Goal: Task Accomplishment & Management: Use online tool/utility

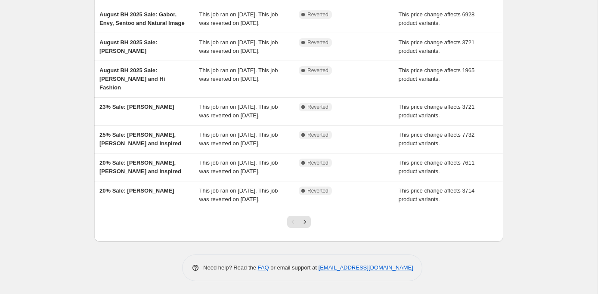
scroll to position [260, 0]
click at [305, 223] on icon "Next" at bounding box center [305, 222] width 2 height 4
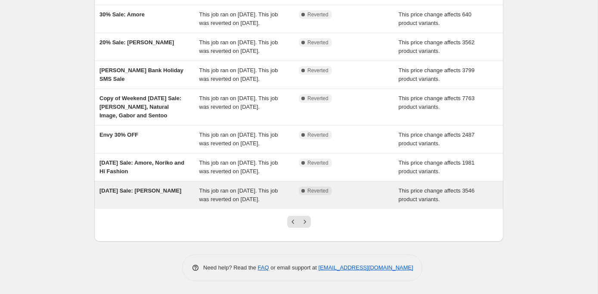
scroll to position [226, 0]
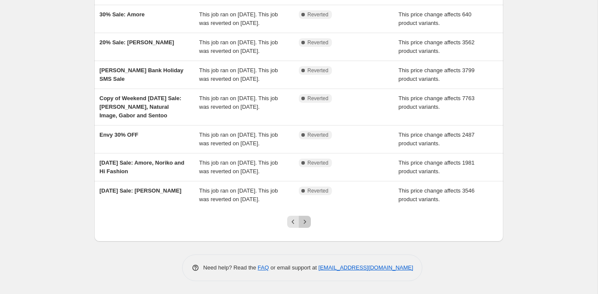
click at [304, 221] on icon "Next" at bounding box center [305, 222] width 9 height 9
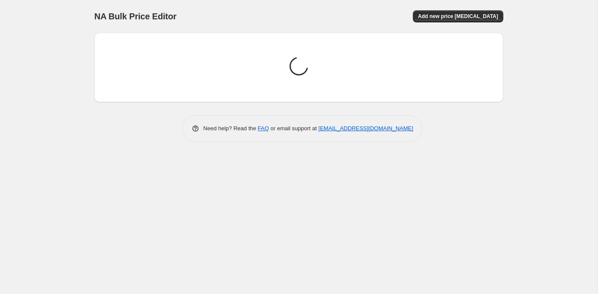
scroll to position [0, 0]
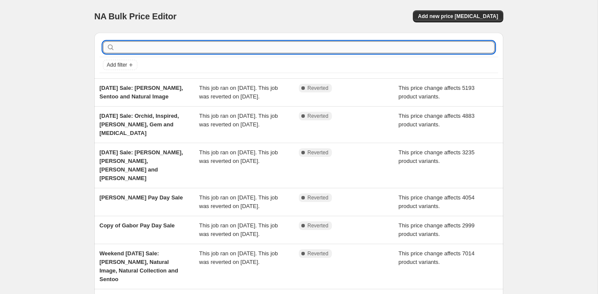
click at [134, 50] on input "text" at bounding box center [306, 47] width 378 height 12
type input "[PERSON_NAME]"
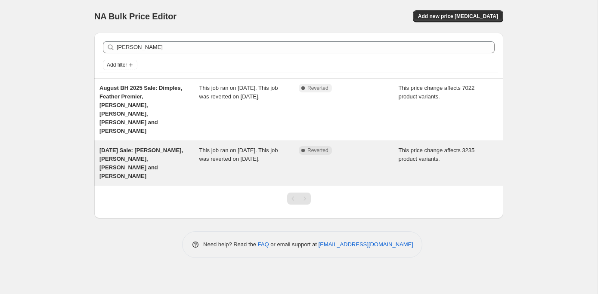
click at [135, 147] on span "[DATE] Sale: [PERSON_NAME], [PERSON_NAME], [PERSON_NAME] and [PERSON_NAME]" at bounding box center [141, 163] width 84 height 32
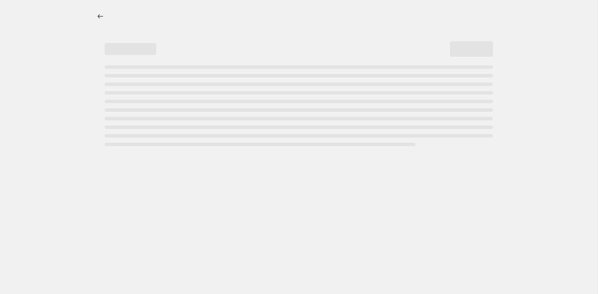
select select "pcap"
select select "no_change"
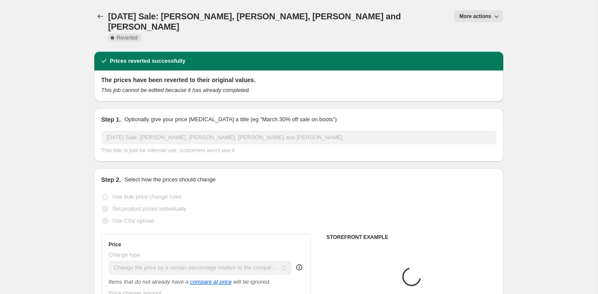
select select "collection"
click at [475, 17] on span "More actions" at bounding box center [475, 16] width 32 height 7
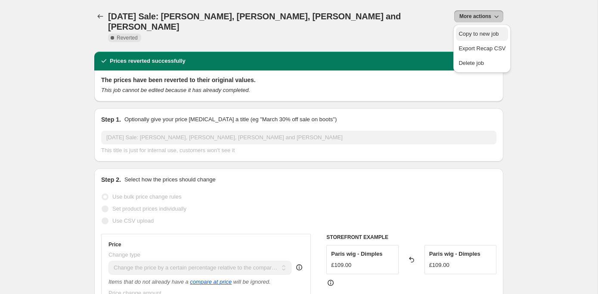
click at [469, 36] on span "Copy to new job" at bounding box center [479, 34] width 40 height 6
select select "pcap"
select select "no_change"
select select "collection"
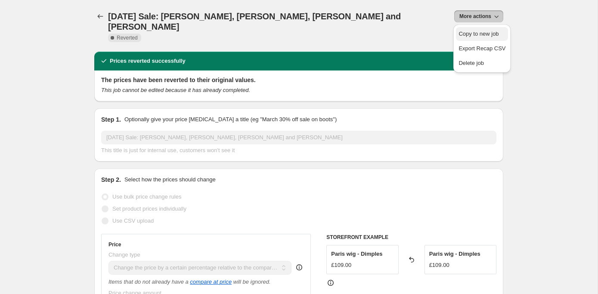
select select "collection"
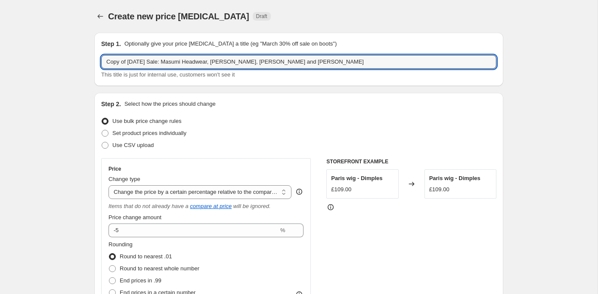
drag, startPoint x: 341, startPoint y: 63, endPoint x: 315, endPoint y: 48, distance: 30.1
click at [316, 49] on div "Step 1. Optionally give your price [MEDICAL_DATA] a title (eg "March 30% off sa…" at bounding box center [298, 60] width 395 height 40
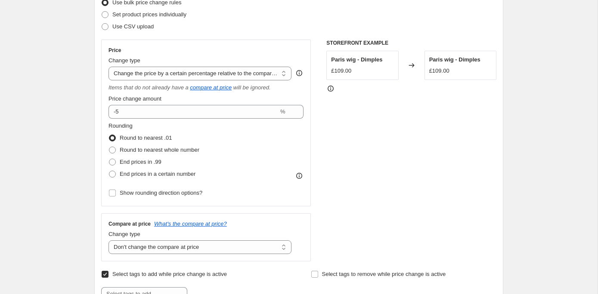
scroll to position [120, 0]
type input "10% OFF [PERSON_NAME]"
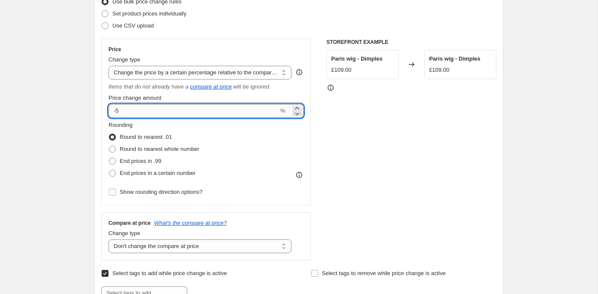
click at [130, 110] on input "-5" at bounding box center [193, 111] width 170 height 14
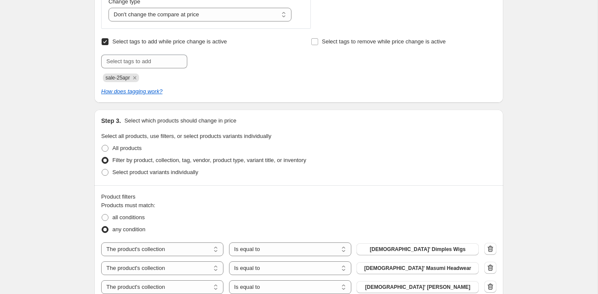
scroll to position [355, 0]
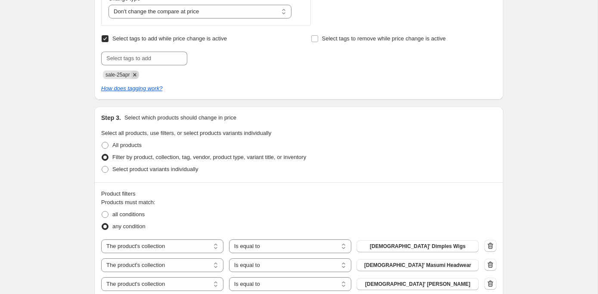
type input "-10"
click at [136, 75] on icon "Remove sale-25apr" at bounding box center [134, 74] width 3 height 3
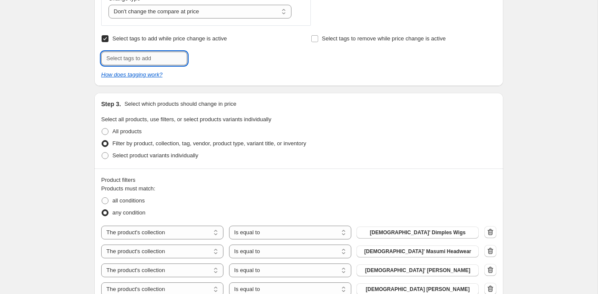
click at [131, 59] on input "text" at bounding box center [144, 59] width 86 height 14
type input "[PERSON_NAME]"
click at [206, 58] on span "Add [PERSON_NAME]" at bounding box center [222, 57] width 55 height 7
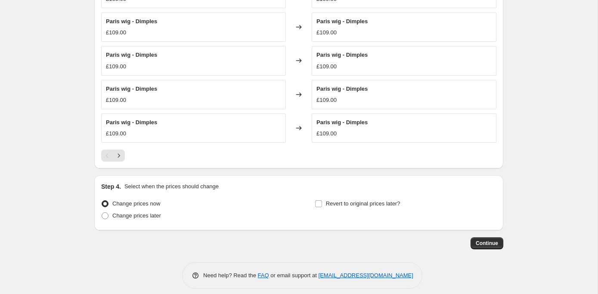
scroll to position [749, 0]
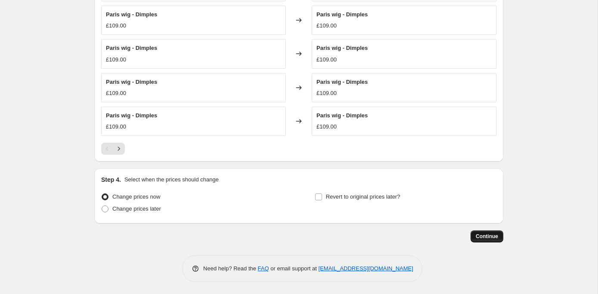
click at [491, 235] on span "Continue" at bounding box center [487, 236] width 22 height 7
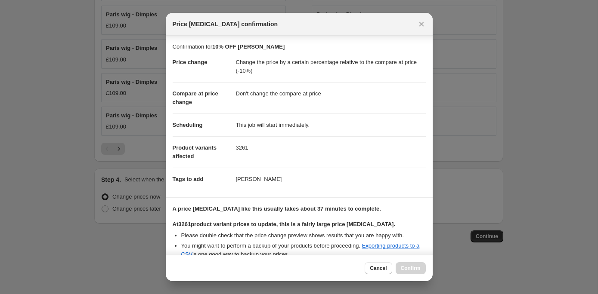
scroll to position [0, 0]
click at [378, 269] on span "Cancel" at bounding box center [378, 268] width 17 height 7
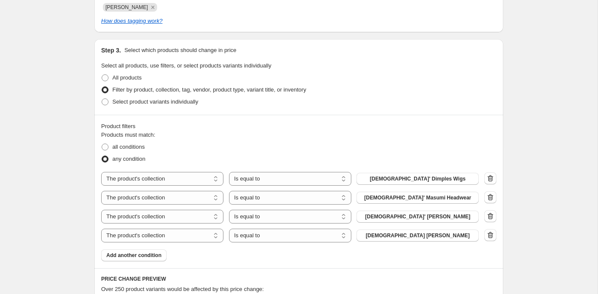
scroll to position [452, 0]
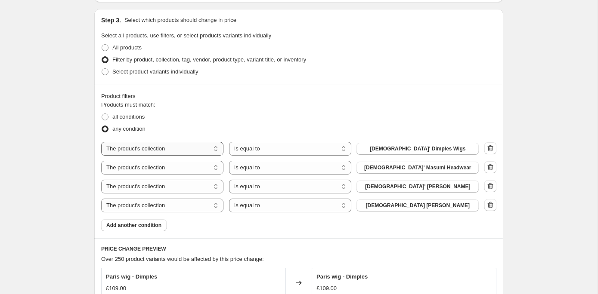
click at [150, 149] on select "The product The product's collection The product's tag The product's vendor The…" at bounding box center [162, 149] width 122 height 14
click at [101, 142] on select "The product The product's collection The product's tag The product's vendor The…" at bounding box center [162, 149] width 122 height 14
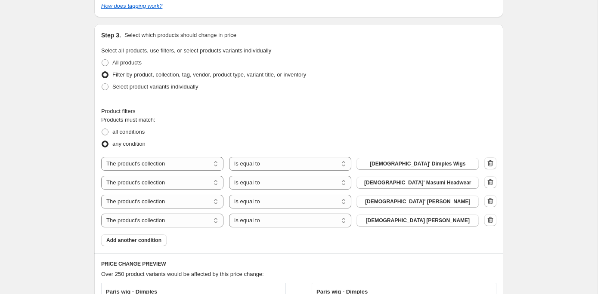
scroll to position [437, 0]
click at [103, 87] on span at bounding box center [105, 87] width 7 height 7
click at [102, 85] on input "Select product variants individually" at bounding box center [102, 84] width 0 height 0
radio input "true"
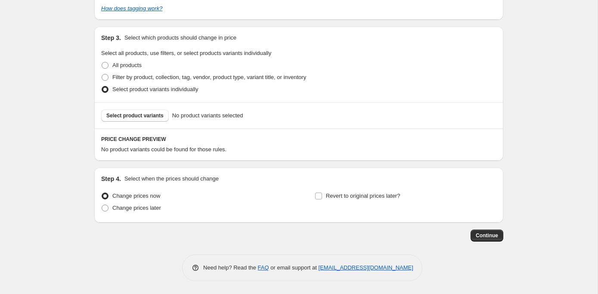
scroll to position [434, 0]
click at [139, 115] on span "Select product variants" at bounding box center [134, 116] width 57 height 7
click at [107, 76] on span at bounding box center [105, 77] width 7 height 7
click at [102, 75] on input "Filter by product, collection, tag, vendor, product type, variant title, or inv…" at bounding box center [102, 74] width 0 height 0
radio input "true"
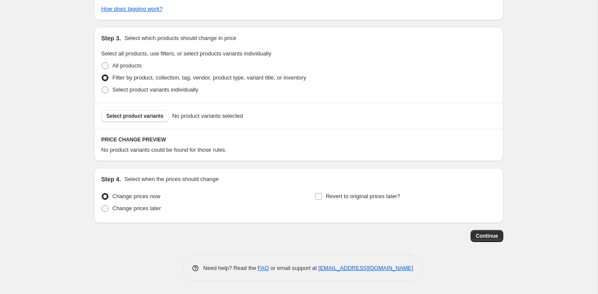
select select "collection"
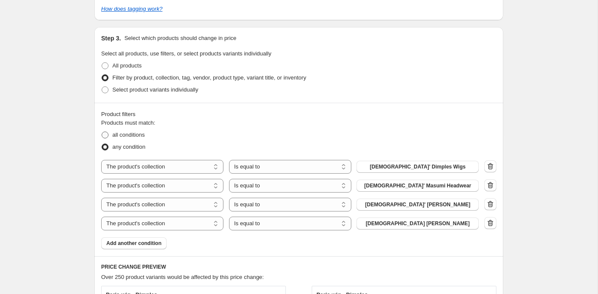
click at [108, 135] on span at bounding box center [105, 135] width 7 height 7
click at [102, 132] on input "all conditions" at bounding box center [102, 132] width 0 height 0
radio input "true"
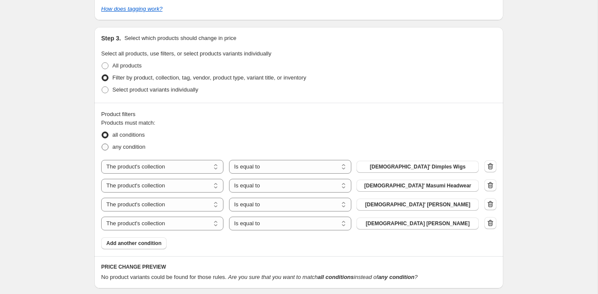
click at [104, 148] on span at bounding box center [105, 147] width 7 height 7
click at [102, 144] on input "any condition" at bounding box center [102, 144] width 0 height 0
radio input "true"
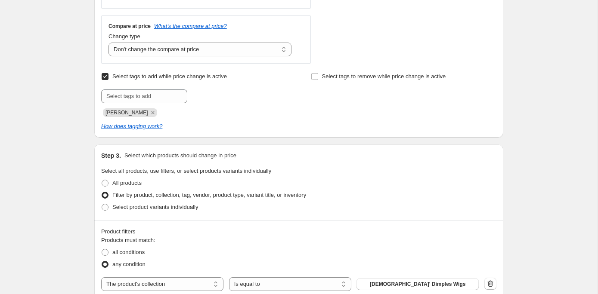
scroll to position [315, 0]
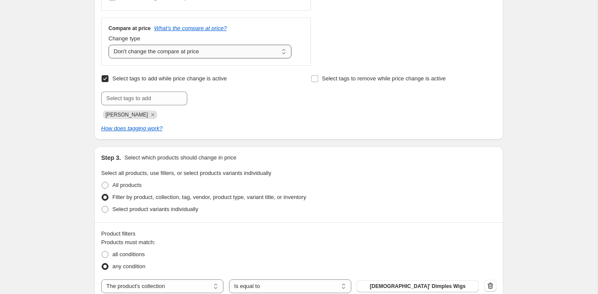
click at [175, 50] on select "Change the compare at price to the current price (sale) Change the compare at p…" at bounding box center [199, 52] width 183 height 14
click at [108, 45] on select "Change the compare at price to the current price (sale) Change the compare at p…" at bounding box center [199, 52] width 183 height 14
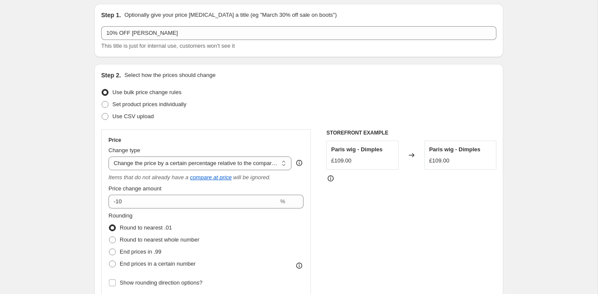
scroll to position [0, 0]
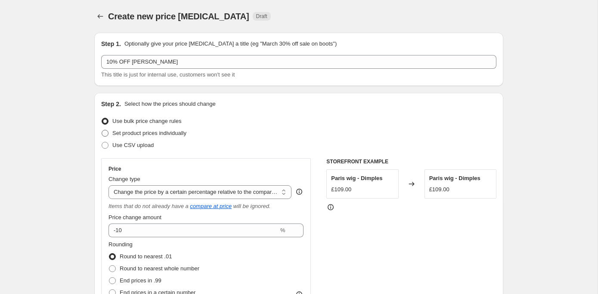
click at [146, 133] on span "Set product prices individually" at bounding box center [149, 133] width 74 height 6
click at [102, 130] on input "Set product prices individually" at bounding box center [102, 130] width 0 height 0
radio input "true"
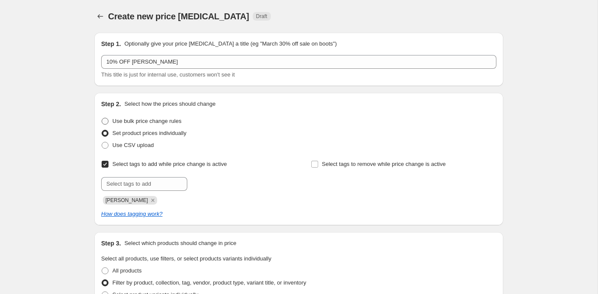
click at [136, 120] on span "Use bulk price change rules" at bounding box center [146, 121] width 69 height 6
click at [102, 118] on input "Use bulk price change rules" at bounding box center [102, 118] width 0 height 0
radio input "true"
select select "pcap"
select select "no_change"
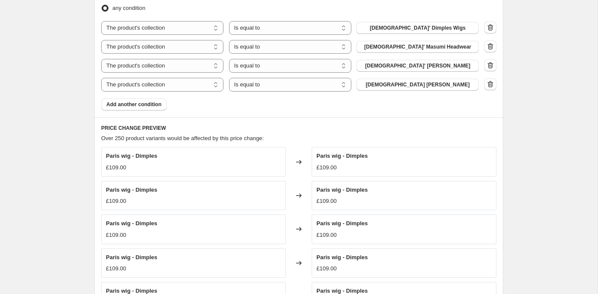
scroll to position [749, 0]
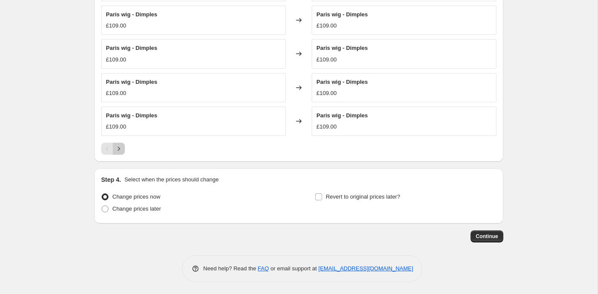
click at [121, 146] on icon "Next" at bounding box center [119, 149] width 9 height 9
click at [121, 149] on icon "Next" at bounding box center [119, 149] width 9 height 9
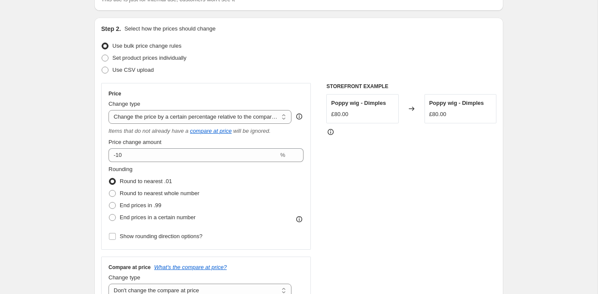
scroll to position [0, 0]
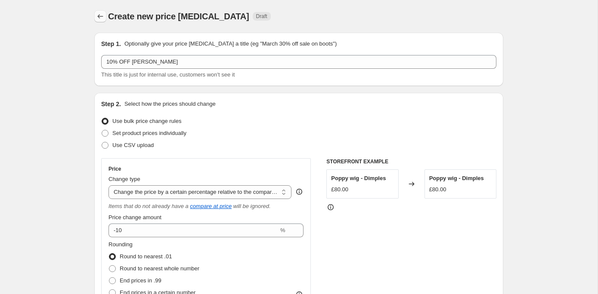
click at [100, 15] on icon "Price change jobs" at bounding box center [100, 16] width 9 height 9
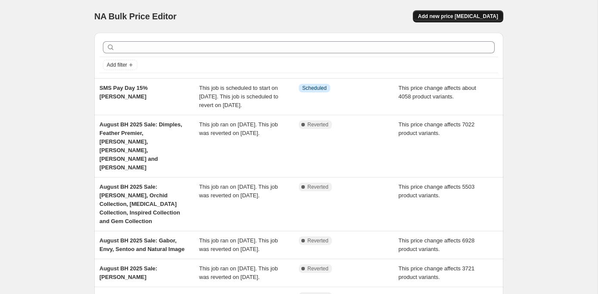
click at [461, 16] on span "Add new price [MEDICAL_DATA]" at bounding box center [458, 16] width 80 height 7
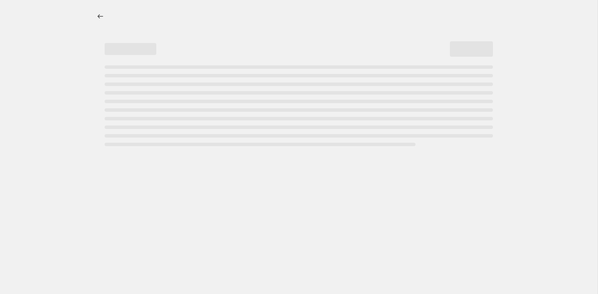
select select "percentage"
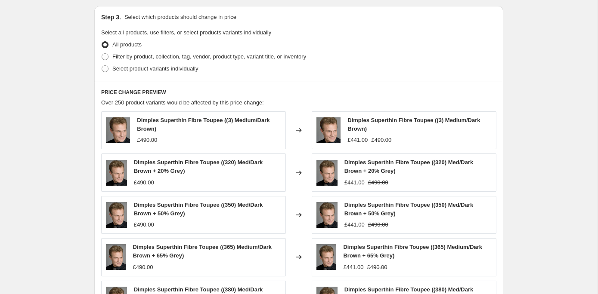
scroll to position [395, 0]
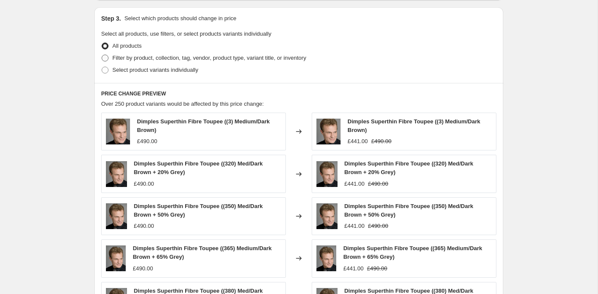
click at [106, 59] on span at bounding box center [105, 58] width 7 height 7
click at [102, 55] on input "Filter by product, collection, tag, vendor, product type, variant title, or inv…" at bounding box center [102, 55] width 0 height 0
radio input "true"
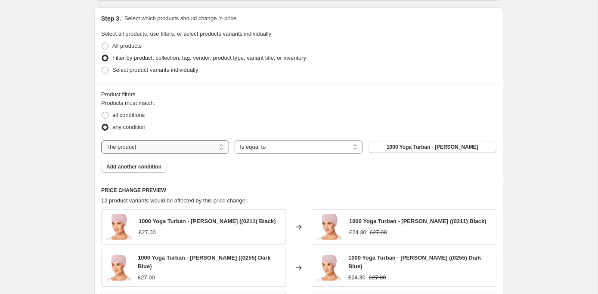
click at [148, 143] on select "The product The product's collection The product's tag The product's vendor The…" at bounding box center [165, 147] width 128 height 14
select select "tag"
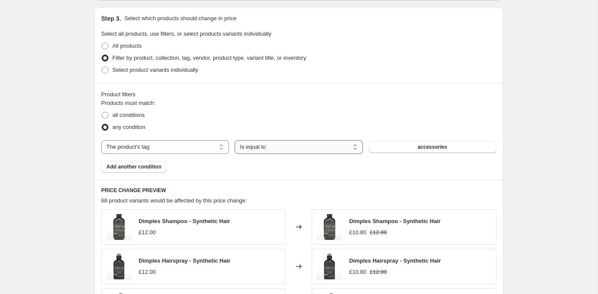
click at [248, 150] on select "Is equal to Is not equal to" at bounding box center [299, 147] width 128 height 14
click at [235, 140] on select "Is equal to Is not equal to" at bounding box center [299, 147] width 128 height 14
click at [393, 147] on button "accessories" at bounding box center [433, 147] width 128 height 12
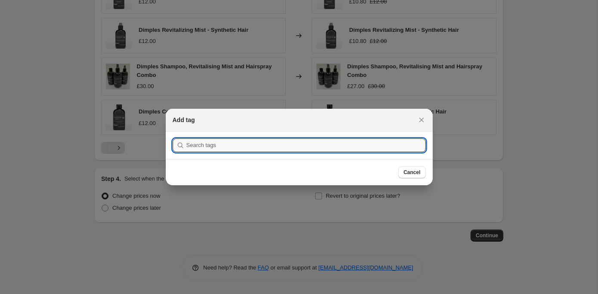
scroll to position [0, 0]
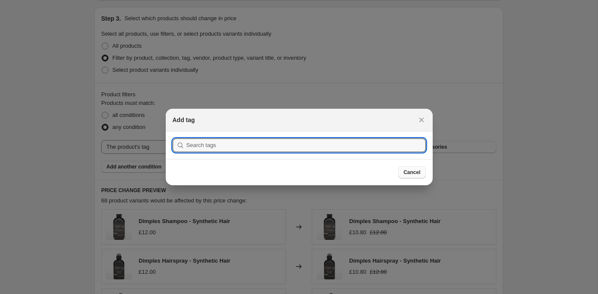
click at [407, 171] on span "Cancel" at bounding box center [411, 172] width 17 height 7
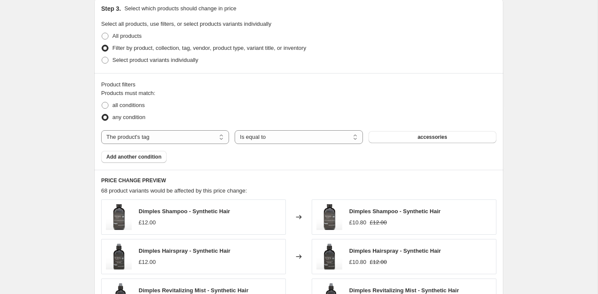
scroll to position [402, 0]
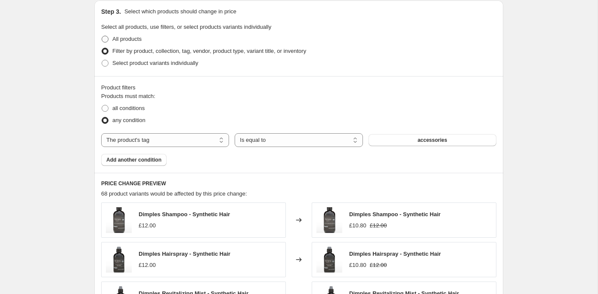
click at [120, 40] on span "All products" at bounding box center [126, 39] width 29 height 6
click at [102, 36] on input "All products" at bounding box center [102, 36] width 0 height 0
radio input "true"
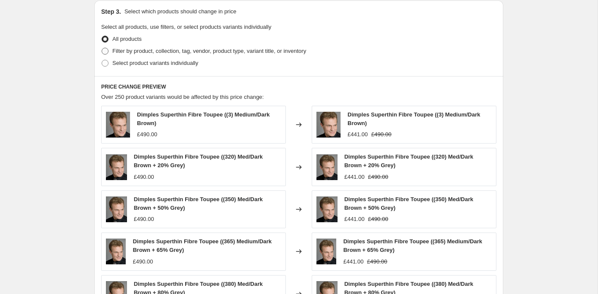
click at [121, 50] on span "Filter by product, collection, tag, vendor, product type, variant title, or inv…" at bounding box center [209, 51] width 194 height 6
click at [102, 48] on input "Filter by product, collection, tag, vendor, product type, variant title, or inv…" at bounding box center [102, 48] width 0 height 0
radio input "true"
select select "tag"
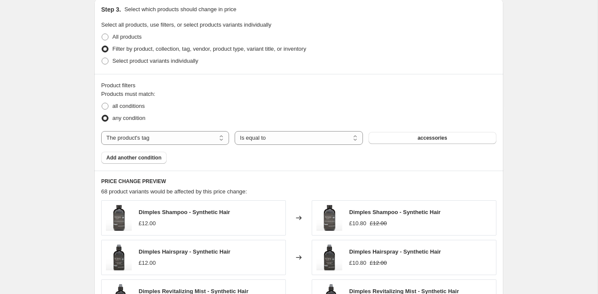
scroll to position [403, 0]
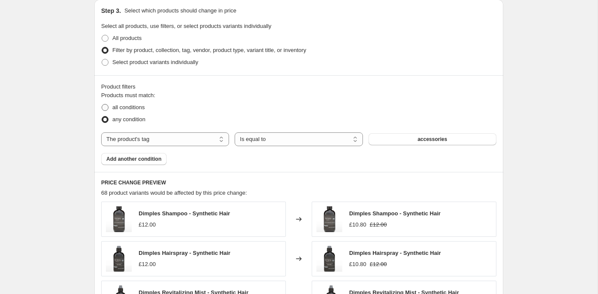
click at [105, 108] on span at bounding box center [105, 107] width 7 height 7
click at [102, 105] on input "all conditions" at bounding box center [102, 104] width 0 height 0
radio input "true"
click at [104, 64] on span at bounding box center [105, 62] width 7 height 7
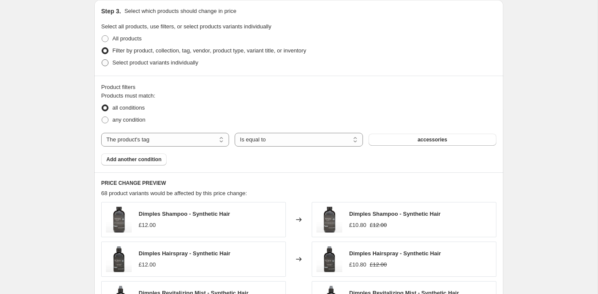
click at [102, 60] on input "Select product variants individually" at bounding box center [102, 59] width 0 height 0
radio input "true"
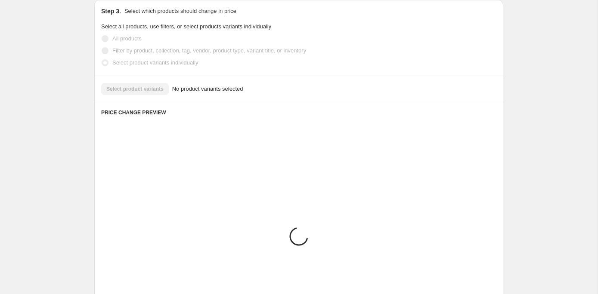
scroll to position [375, 0]
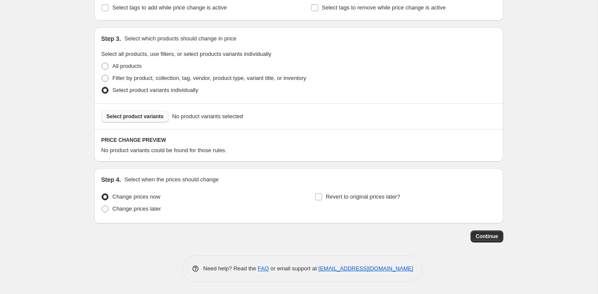
click at [127, 116] on span "Select product variants" at bounding box center [134, 116] width 57 height 7
click at [106, 65] on span at bounding box center [105, 66] width 7 height 7
click at [102, 63] on input "All products" at bounding box center [102, 63] width 0 height 0
radio input "true"
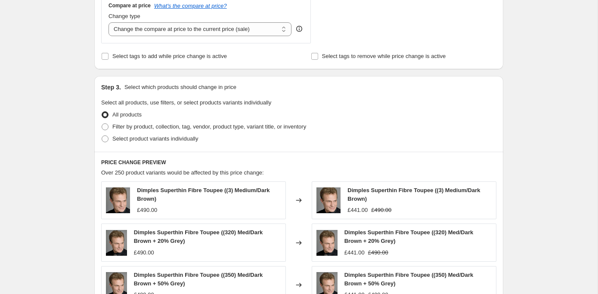
scroll to position [325, 0]
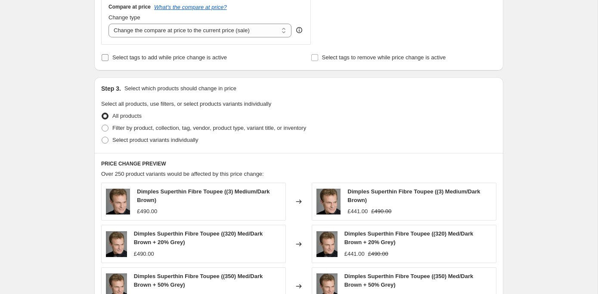
click at [104, 58] on input "Select tags to add while price change is active" at bounding box center [105, 57] width 7 height 7
checkbox input "true"
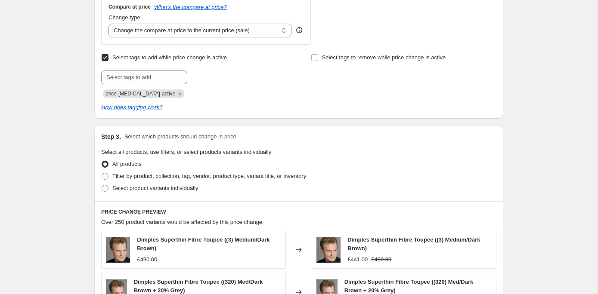
scroll to position [323, 0]
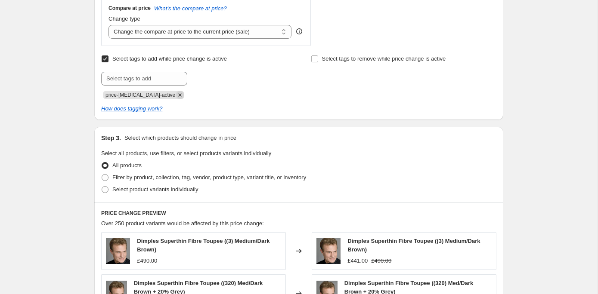
click at [179, 94] on icon "Remove price-change-job-active" at bounding box center [180, 94] width 3 height 3
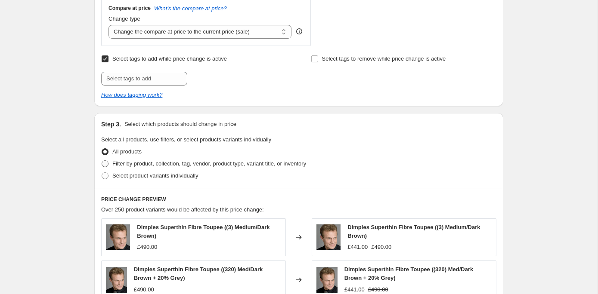
click at [107, 164] on span at bounding box center [105, 164] width 7 height 7
click at [102, 161] on input "Filter by product, collection, tag, vendor, product type, variant title, or inv…" at bounding box center [102, 161] width 0 height 0
radio input "true"
select select "tag"
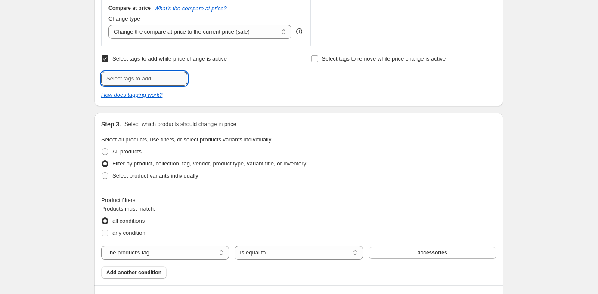
click at [141, 79] on input "text" at bounding box center [144, 79] width 86 height 14
type input "[PERSON_NAME]"
click at [227, 79] on span "[PERSON_NAME]" at bounding box center [227, 78] width 43 height 6
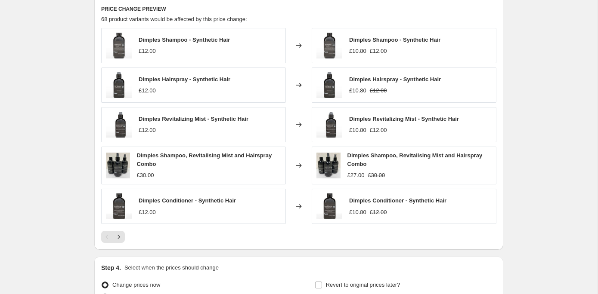
scroll to position [699, 0]
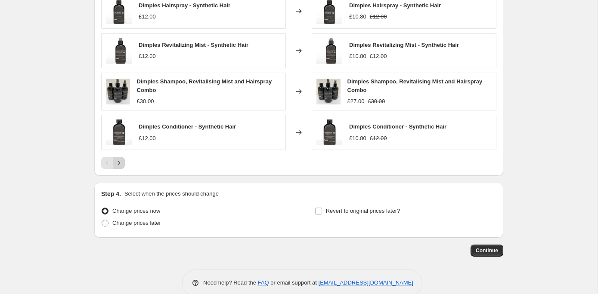
click at [117, 161] on icon "Next" at bounding box center [119, 163] width 9 height 9
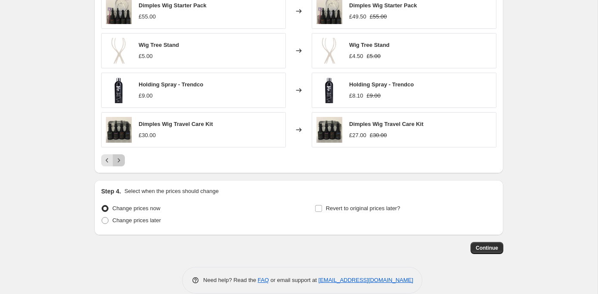
click at [117, 159] on icon "Next" at bounding box center [119, 160] width 9 height 9
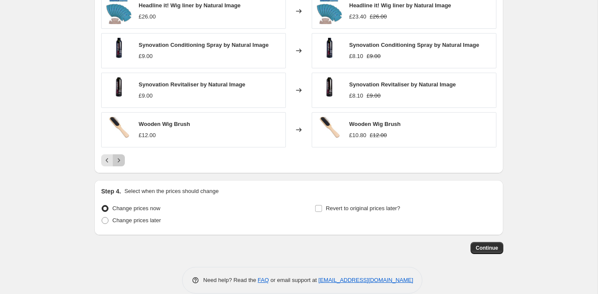
click at [118, 159] on icon "Next" at bounding box center [119, 160] width 9 height 9
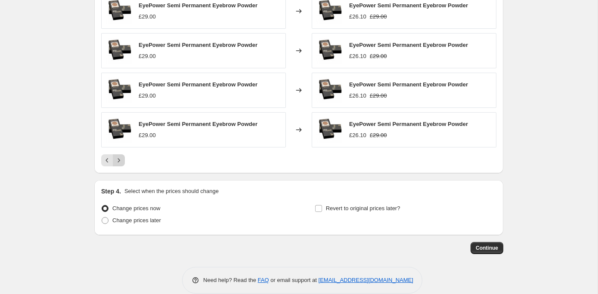
click at [118, 159] on icon "Next" at bounding box center [119, 160] width 9 height 9
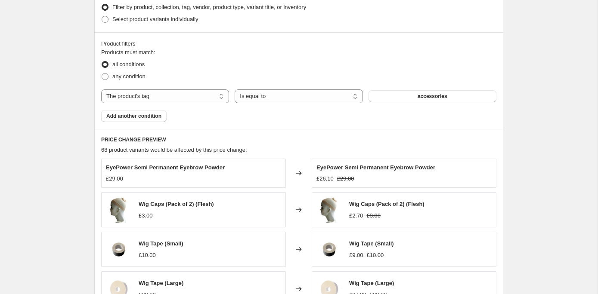
scroll to position [485, 0]
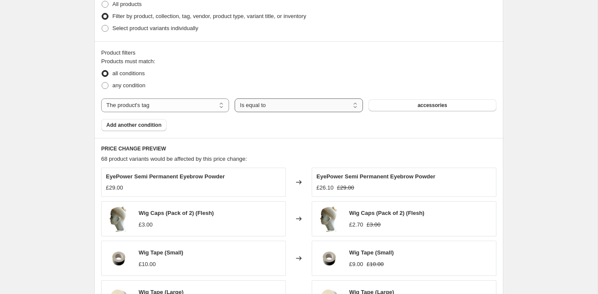
click at [316, 103] on select "Is equal to Is not equal to" at bounding box center [299, 106] width 128 height 14
select select "not_equal"
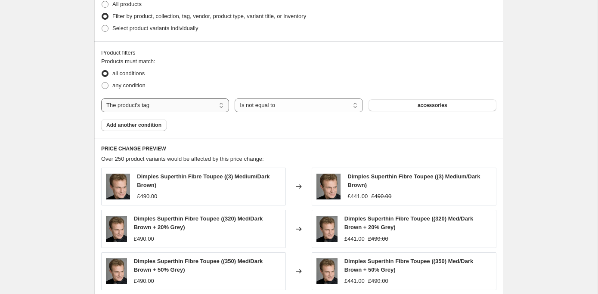
click at [151, 105] on select "The product The product's collection The product's tag The product's vendor The…" at bounding box center [165, 106] width 128 height 14
click at [131, 104] on select "The product The product's collection The product's tag The product's vendor The…" at bounding box center [165, 106] width 128 height 14
select select "tag"
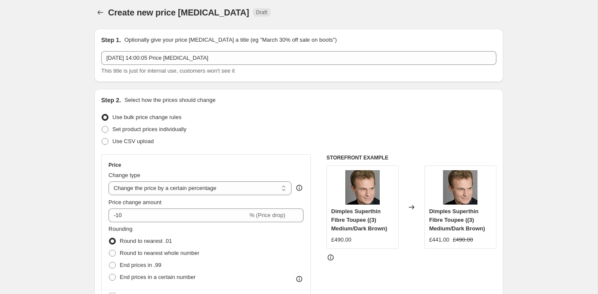
scroll to position [0, 0]
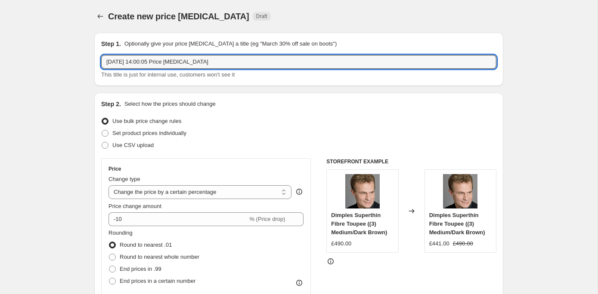
drag, startPoint x: 223, startPoint y: 64, endPoint x: 203, endPoint y: 51, distance: 23.0
click at [203, 51] on div "Step 1. Optionally give your price [MEDICAL_DATA] a title (eg "March 30% off sa…" at bounding box center [298, 60] width 395 height 40
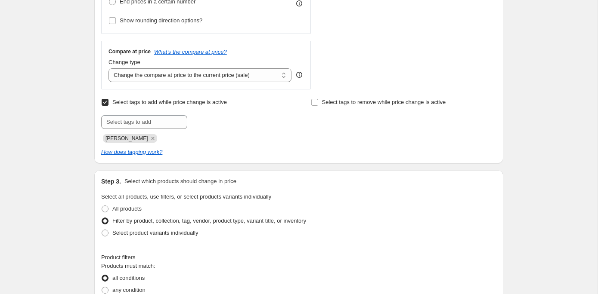
scroll to position [710, 0]
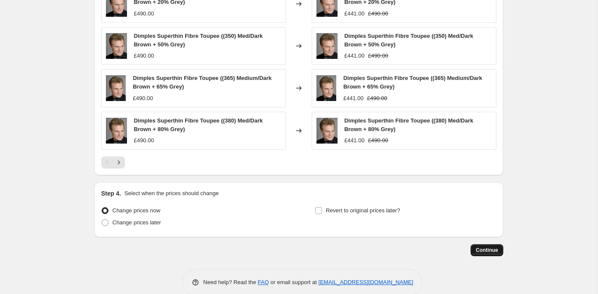
type input "10% OFF [PERSON_NAME]"
click at [491, 250] on span "Continue" at bounding box center [487, 250] width 22 height 7
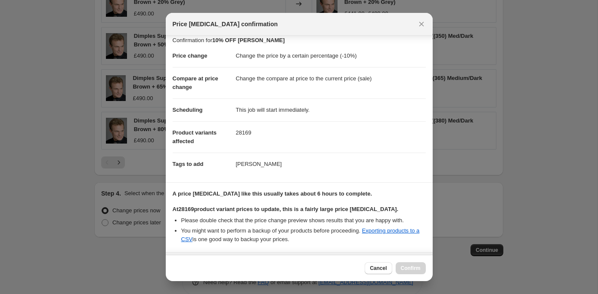
scroll to position [0, 0]
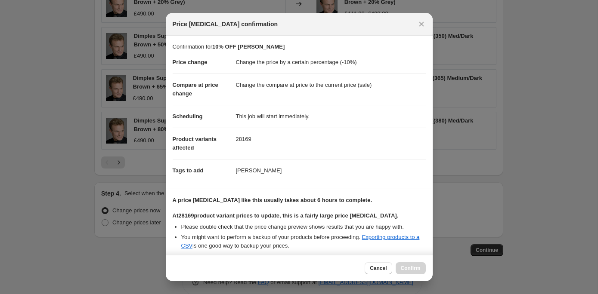
click at [421, 23] on icon "Close" at bounding box center [421, 24] width 5 height 5
